Goal: Check status: Check status

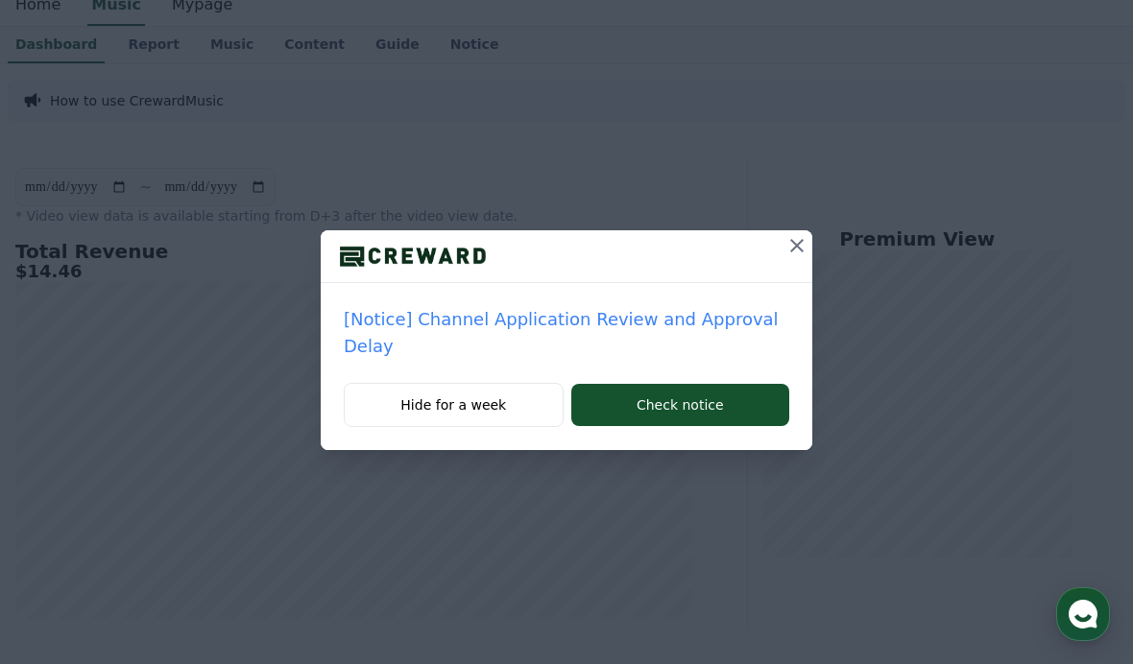
click at [785, 240] on icon at bounding box center [796, 245] width 23 height 23
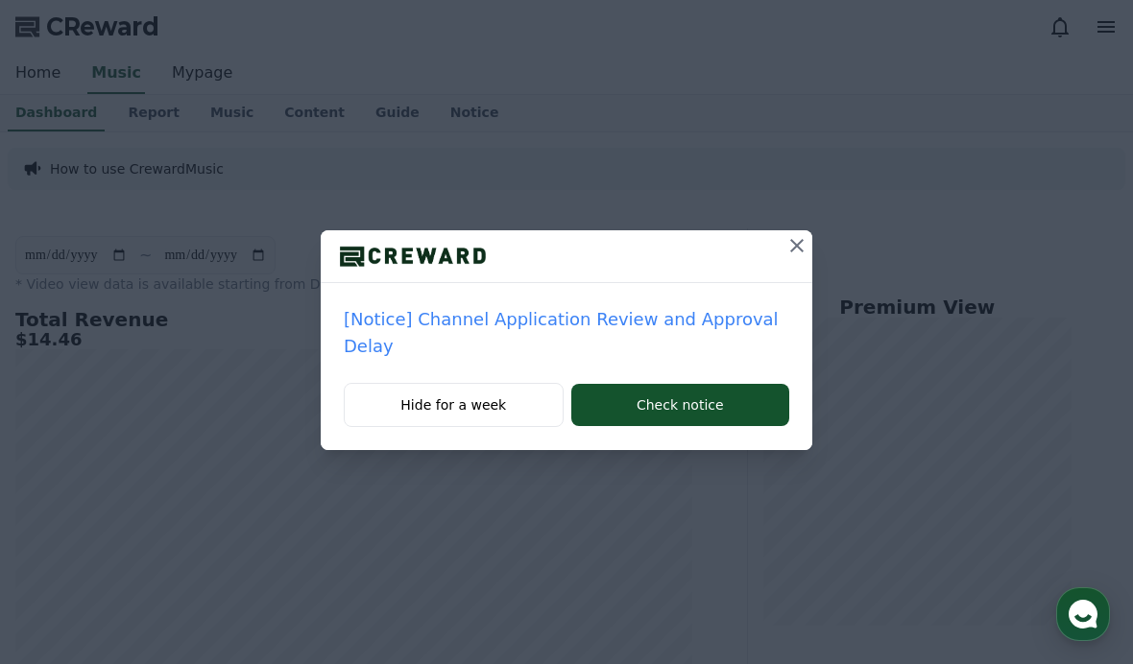
click at [788, 254] on icon at bounding box center [796, 245] width 23 height 23
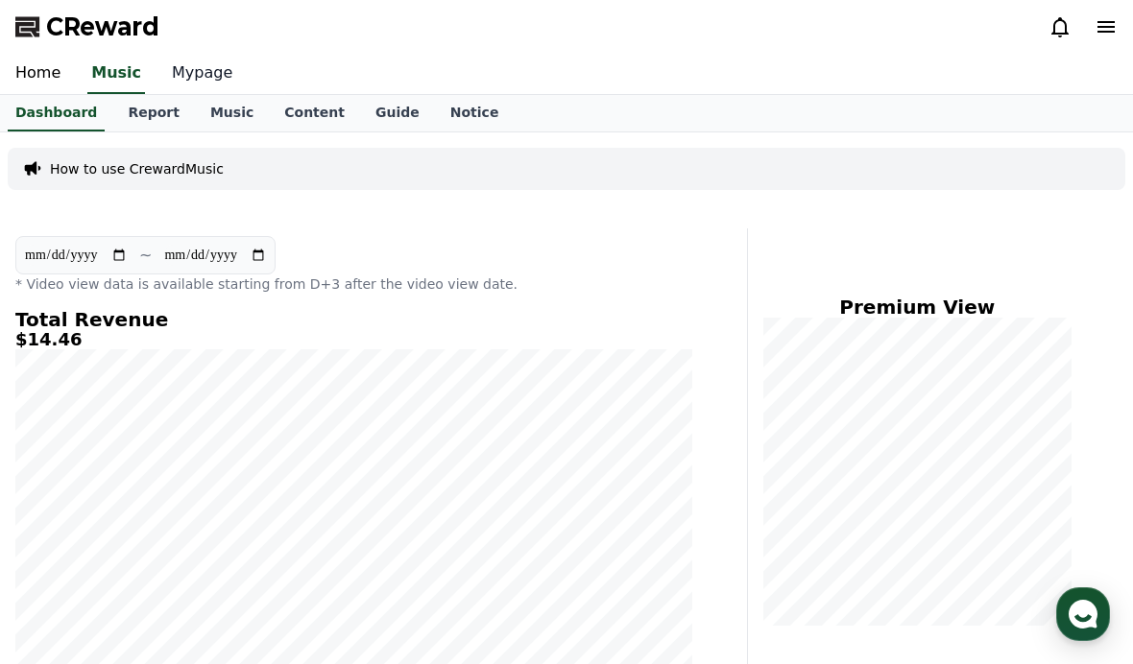
click at [188, 82] on link "Mypage" at bounding box center [201, 74] width 91 height 40
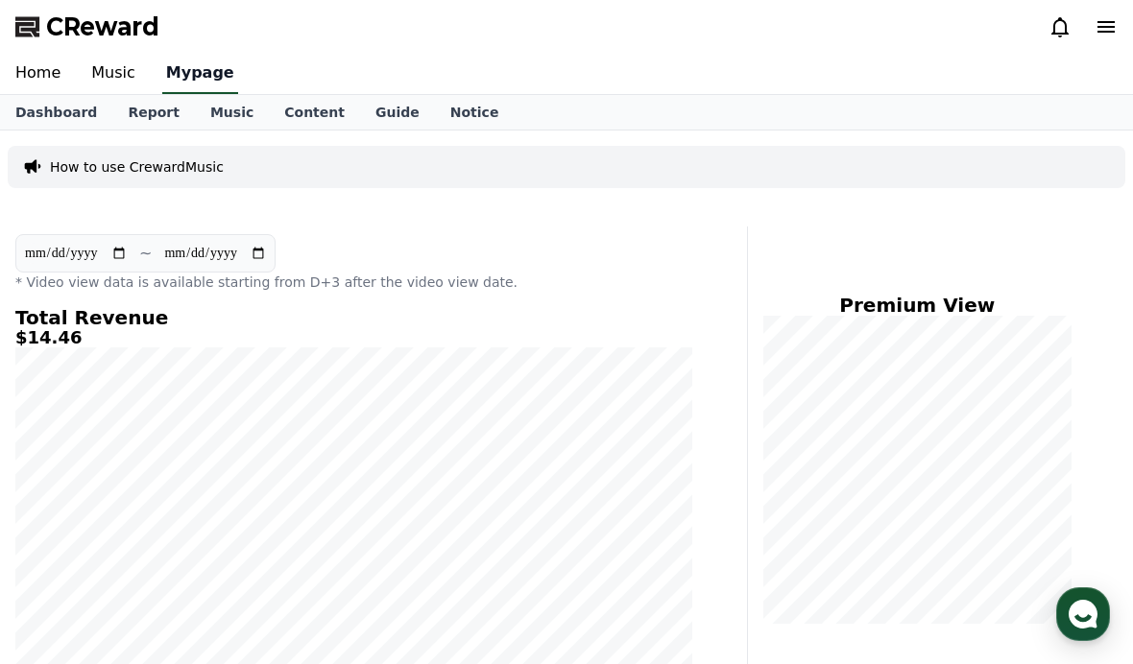
select select "**********"
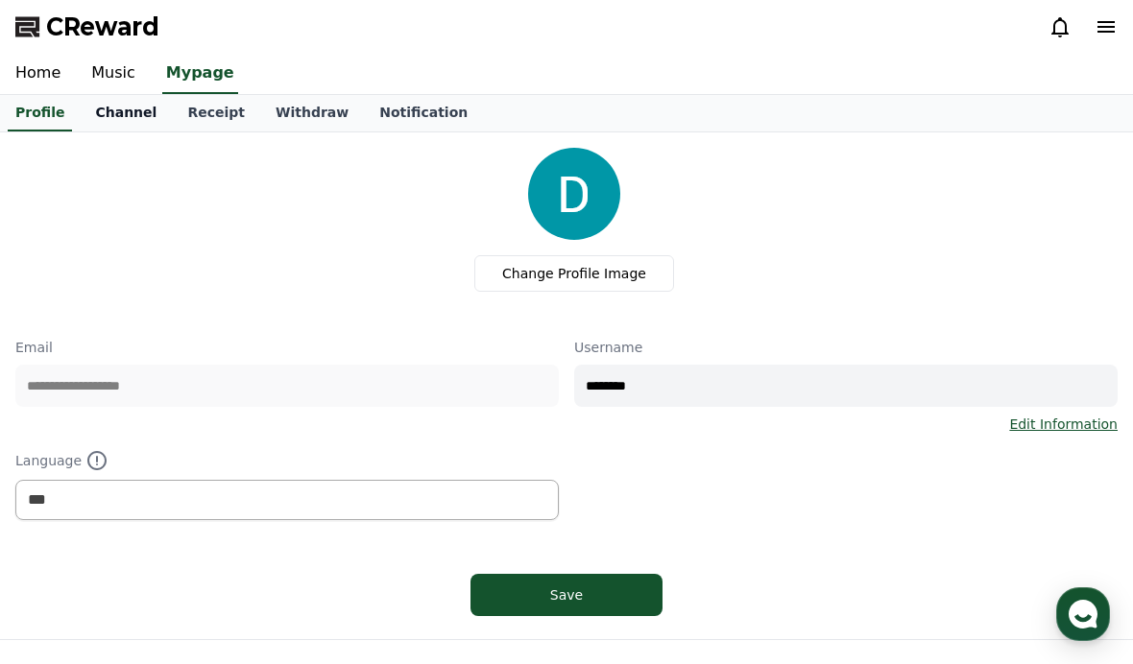
click at [143, 117] on link "Channel" at bounding box center [126, 113] width 92 height 36
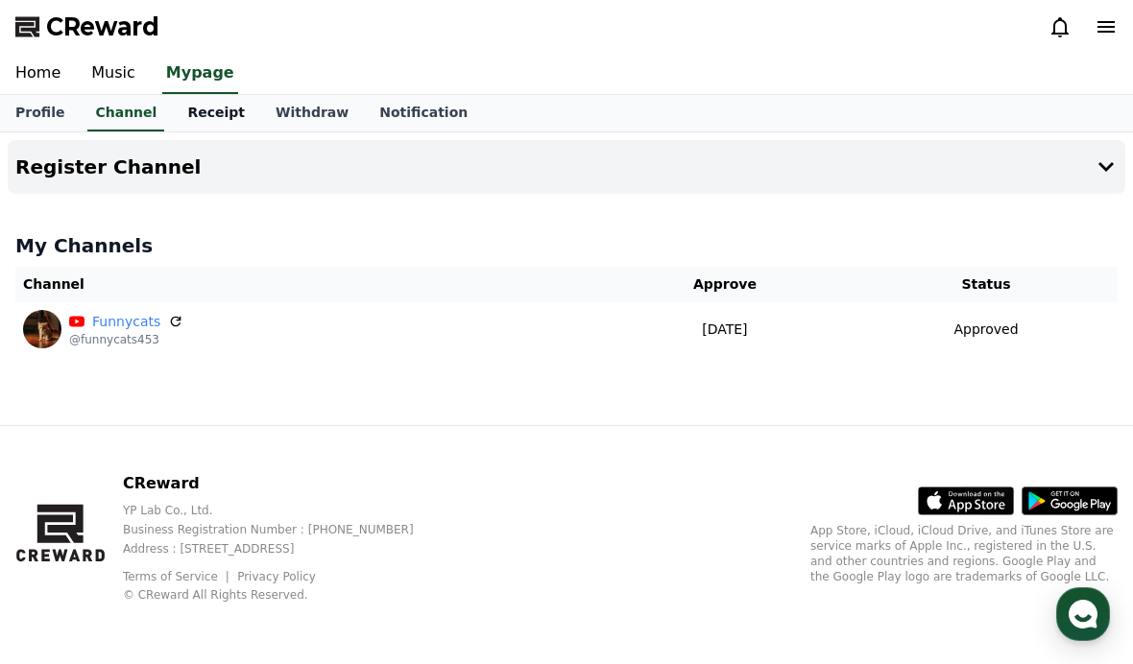
click at [174, 123] on link "Receipt" at bounding box center [216, 113] width 88 height 36
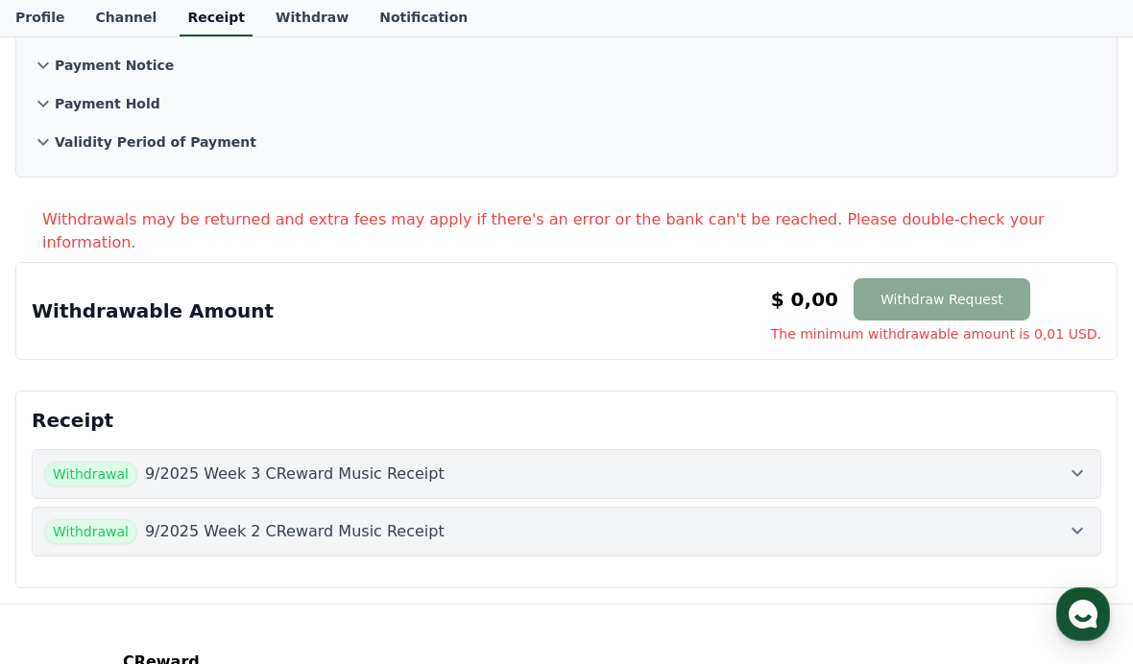
scroll to position [262, 0]
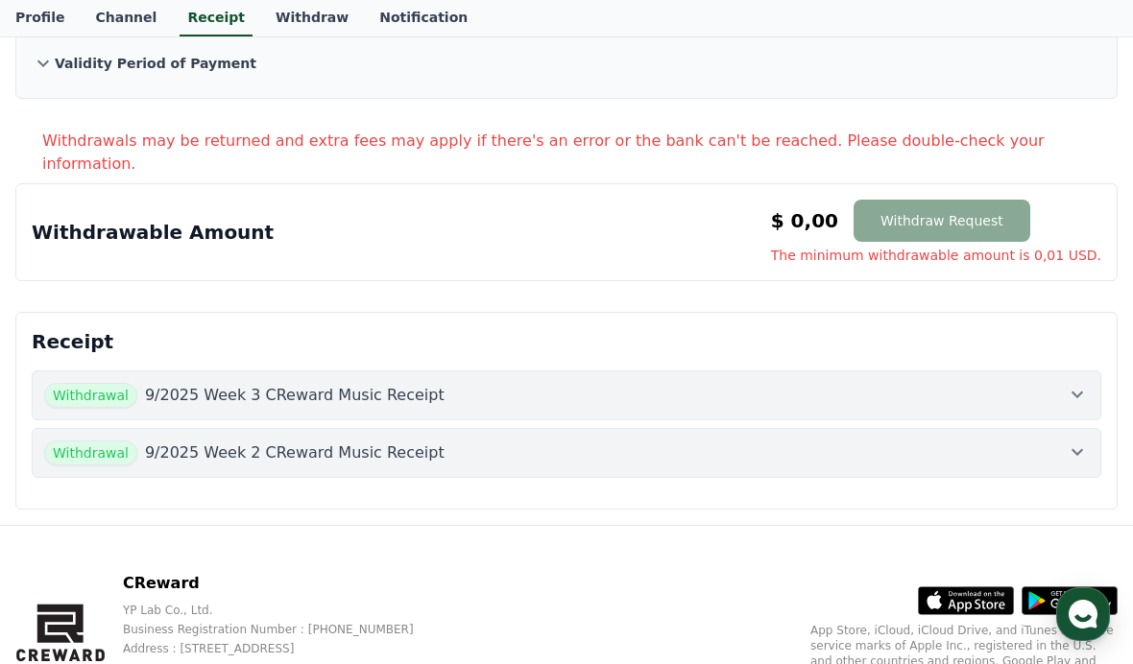
click at [185, 442] on p "9/2025 Week 2 CReward Music Receipt" at bounding box center [295, 453] width 300 height 23
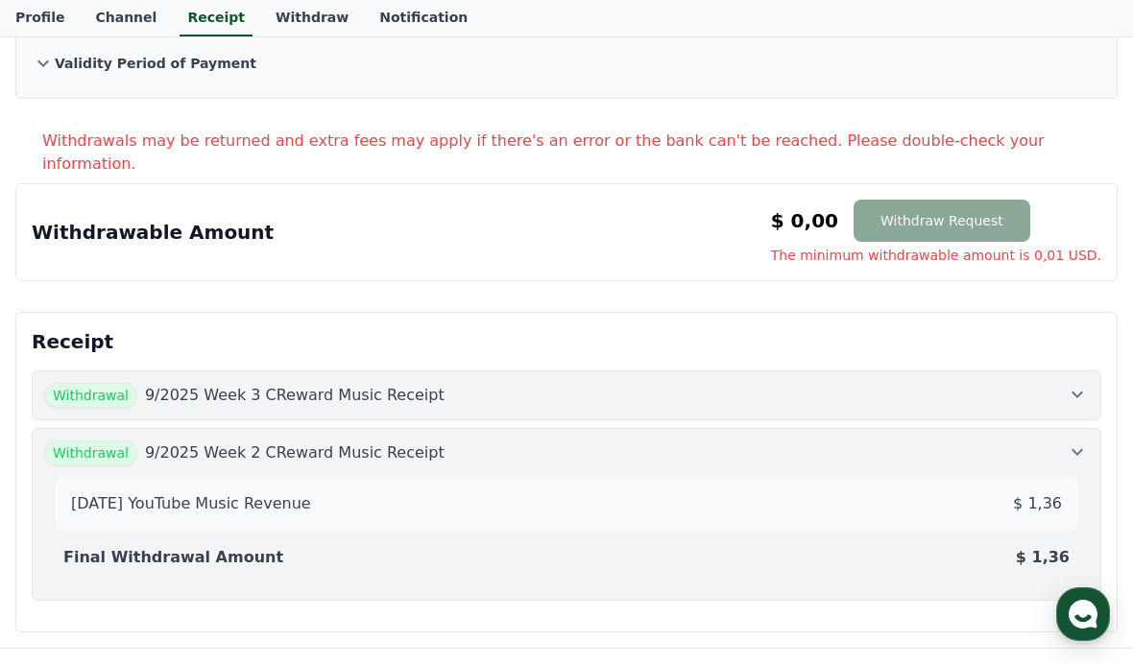
click at [201, 384] on p "9/2025 Week 3 CReward Music Receipt" at bounding box center [295, 395] width 300 height 23
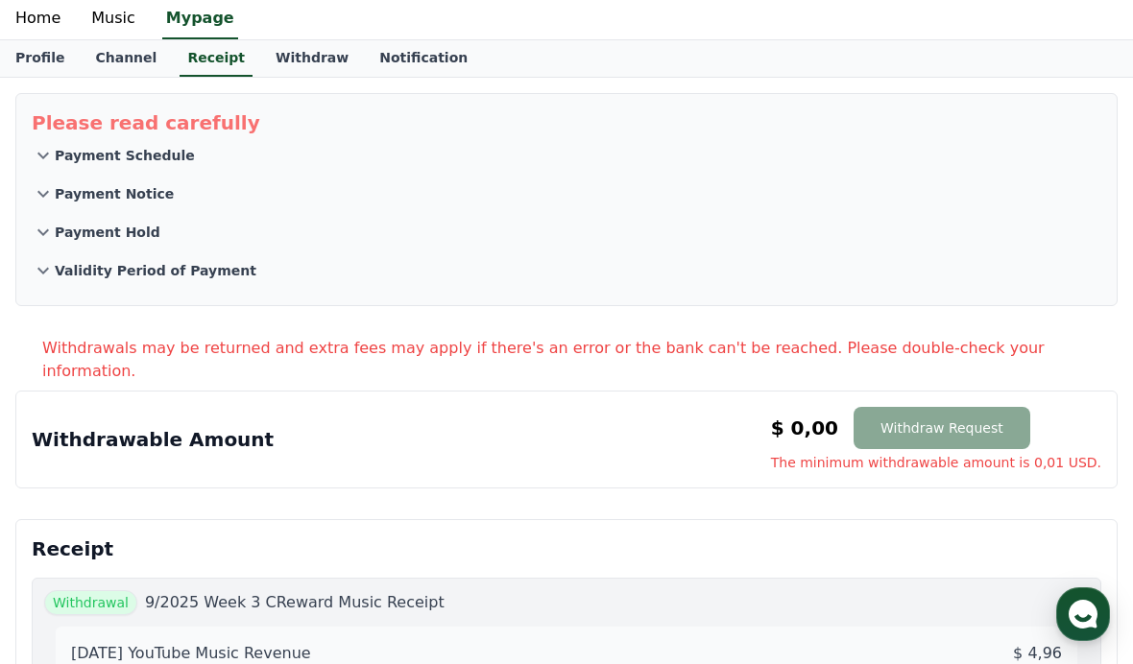
scroll to position [0, 0]
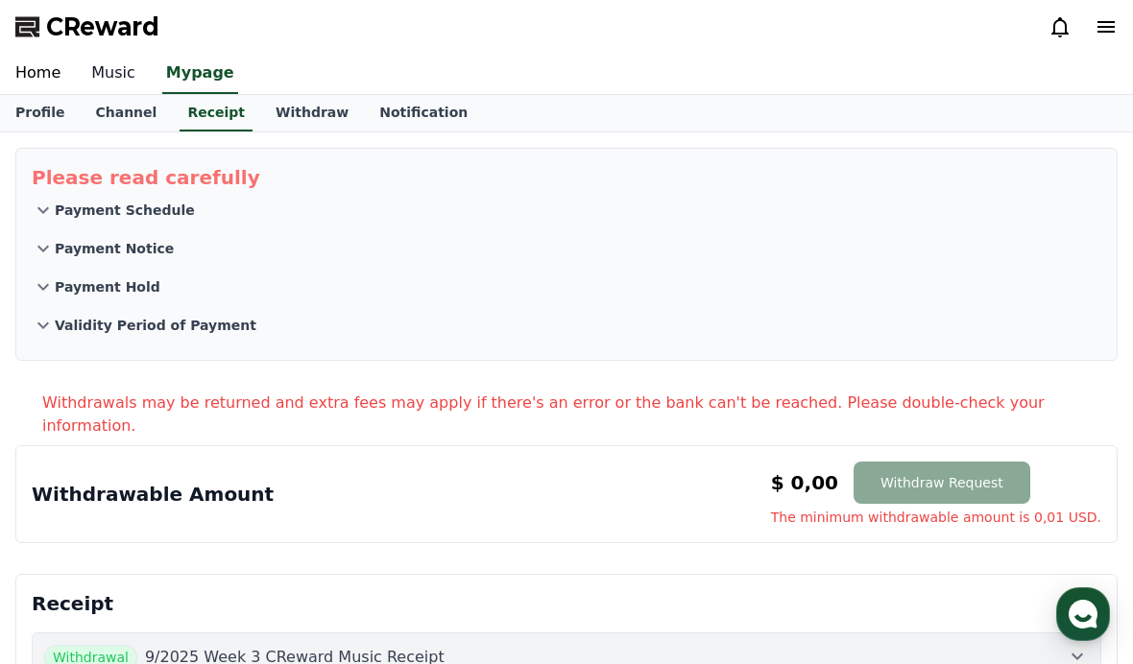
click at [92, 68] on link "Music" at bounding box center [113, 74] width 75 height 40
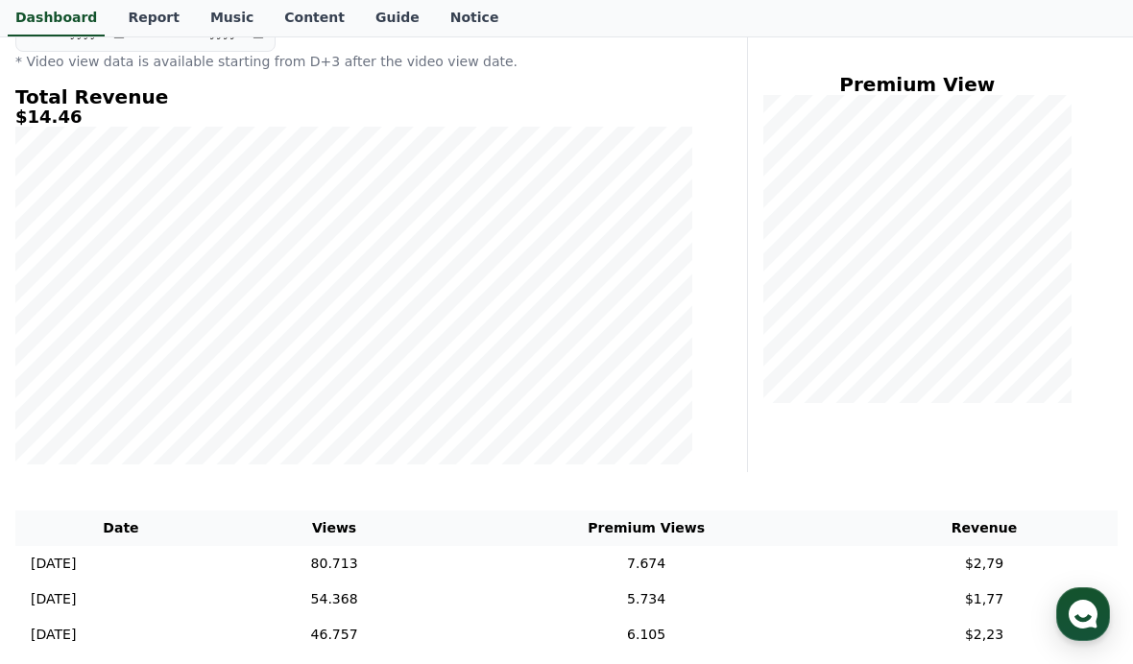
scroll to position [234, 0]
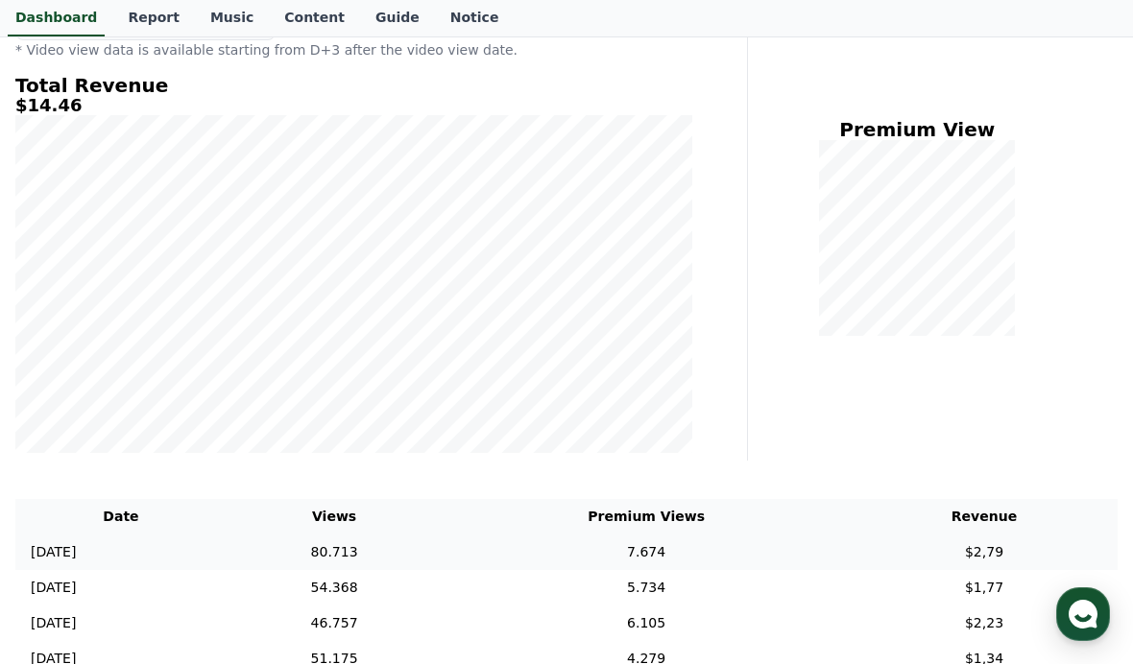
click at [391, 553] on td "80.713" at bounding box center [334, 553] width 215 height 36
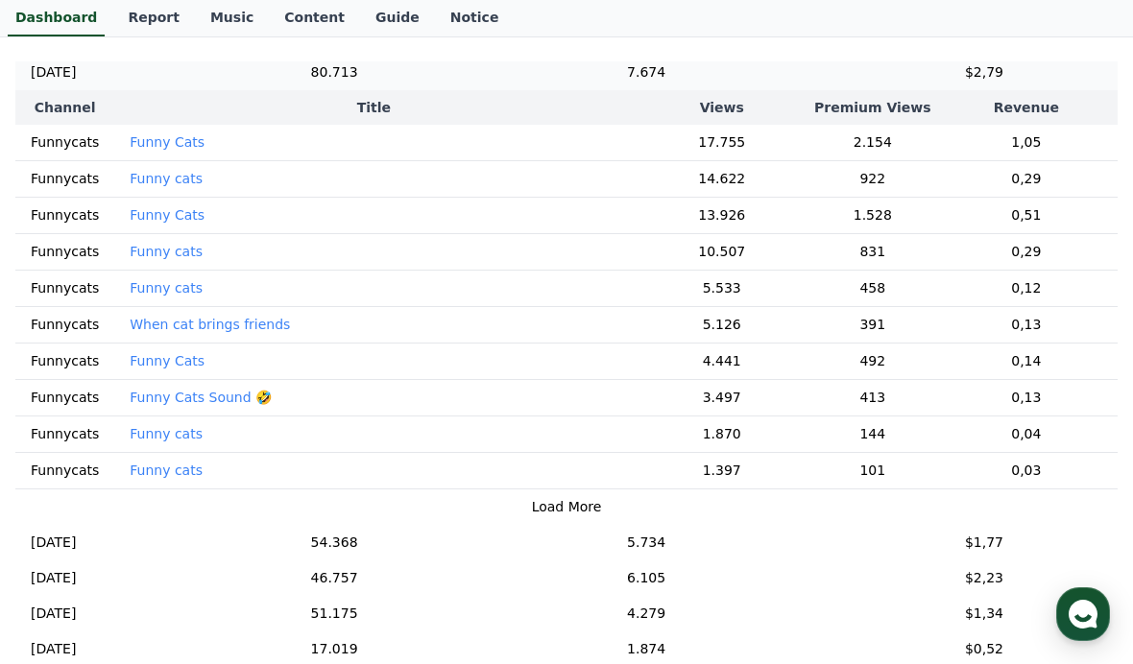
scroll to position [667, 0]
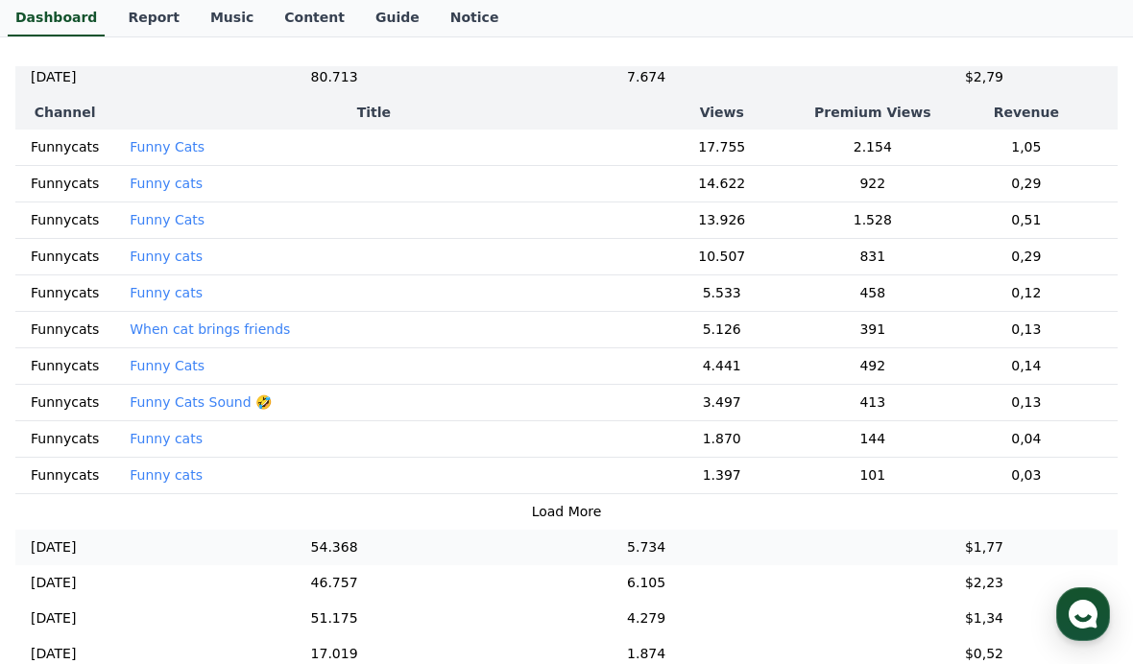
click at [321, 552] on td "54.368" at bounding box center [334, 548] width 215 height 36
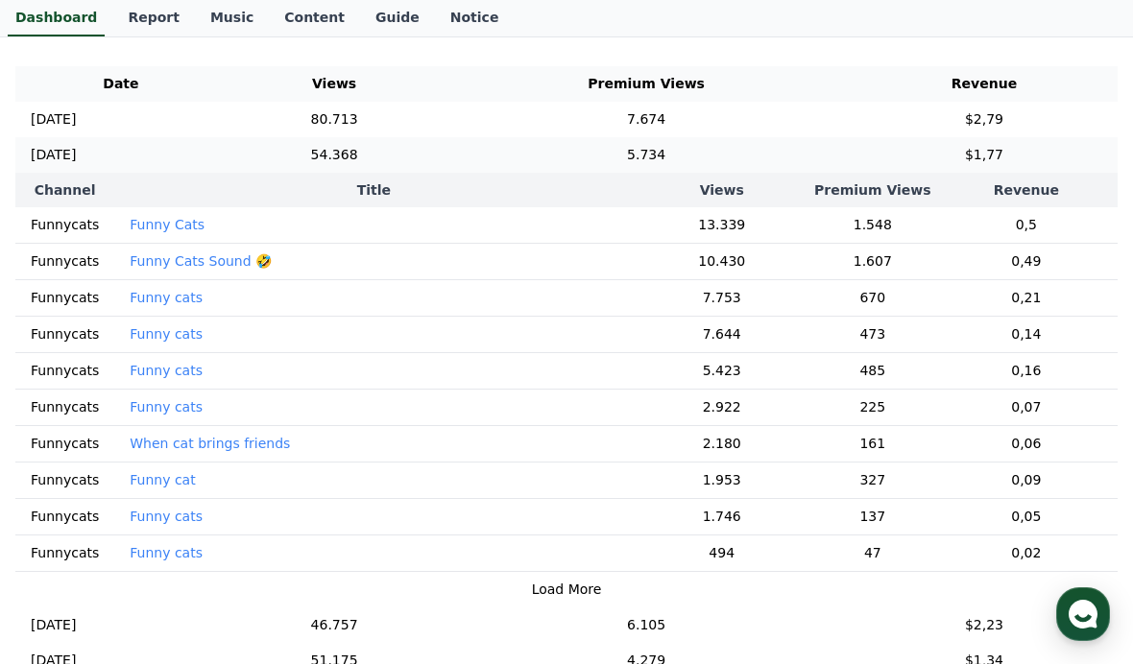
scroll to position [0, 0]
click at [411, 146] on td "54.368" at bounding box center [334, 155] width 215 height 36
